Goal: Find specific page/section: Find specific page/section

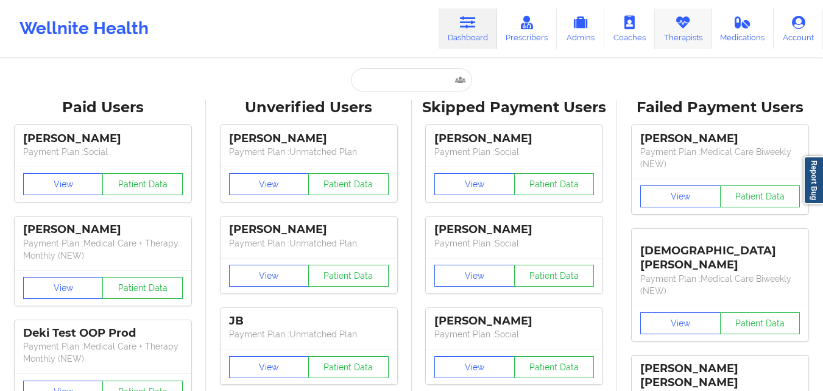
click at [689, 30] on link "Therapists" at bounding box center [683, 29] width 57 height 40
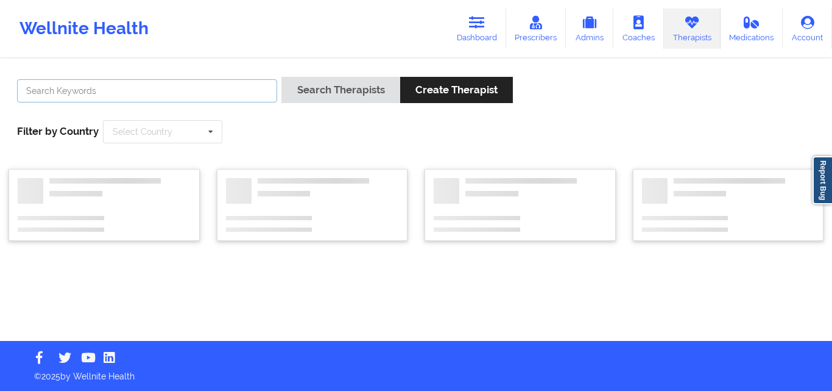
click at [57, 97] on input "text" at bounding box center [147, 90] width 260 height 23
paste input "[PERSON_NAME]"
type input "[PERSON_NAME]"
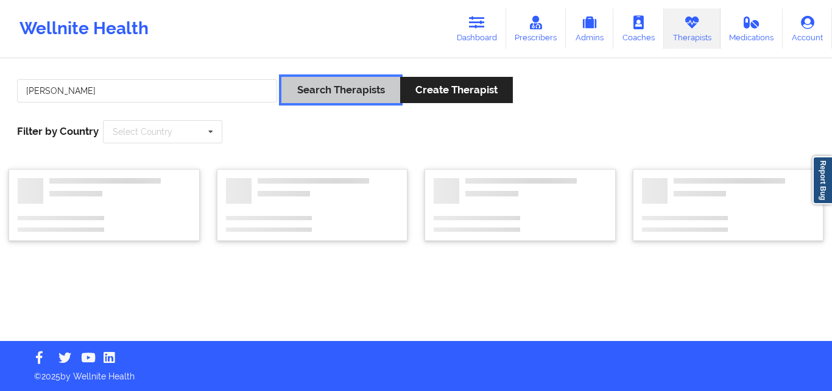
click at [375, 83] on button "Search Therapists" at bounding box center [340, 90] width 118 height 26
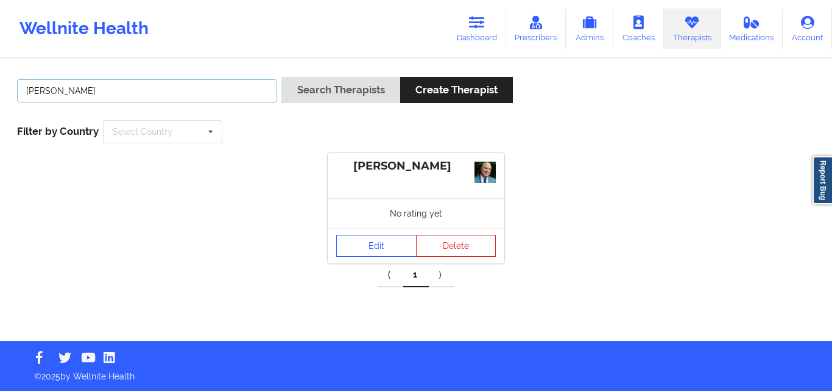
click at [168, 88] on input "[PERSON_NAME]" at bounding box center [147, 90] width 260 height 23
click at [486, 30] on link "Dashboard" at bounding box center [477, 29] width 58 height 40
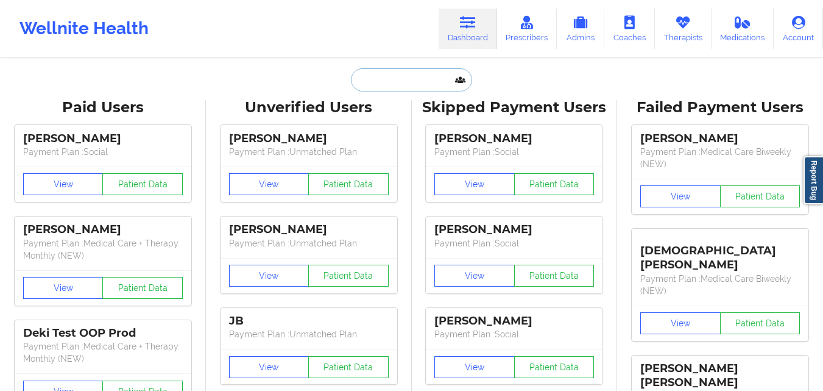
click at [369, 86] on input "text" at bounding box center [411, 79] width 121 height 23
paste input "[PHONE_NUMBER]"
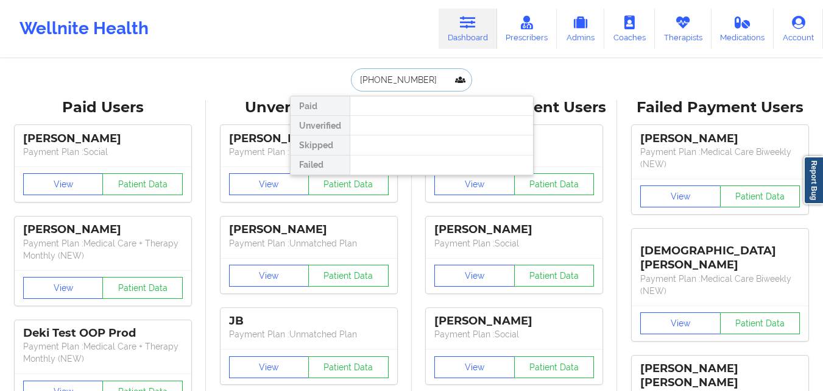
click at [357, 80] on input "[PHONE_NUMBER]" at bounding box center [411, 79] width 121 height 23
type input "[PHONE_NUMBER]"
click at [428, 84] on input "[PHONE_NUMBER]" at bounding box center [411, 79] width 121 height 23
